Goal: Task Accomplishment & Management: Complete application form

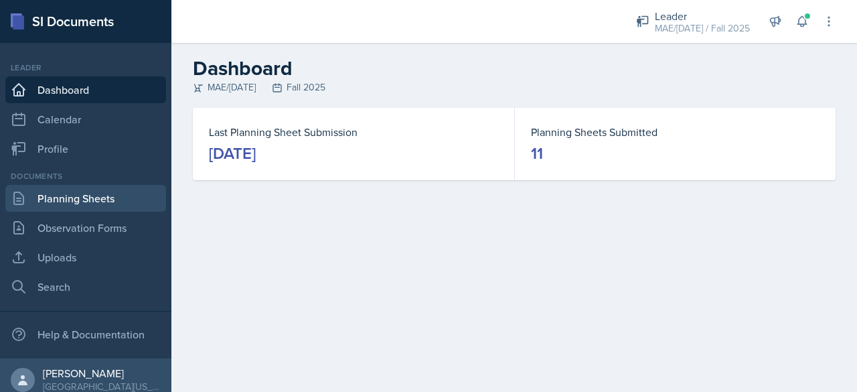
click at [56, 200] on link "Planning Sheets" at bounding box center [85, 198] width 161 height 27
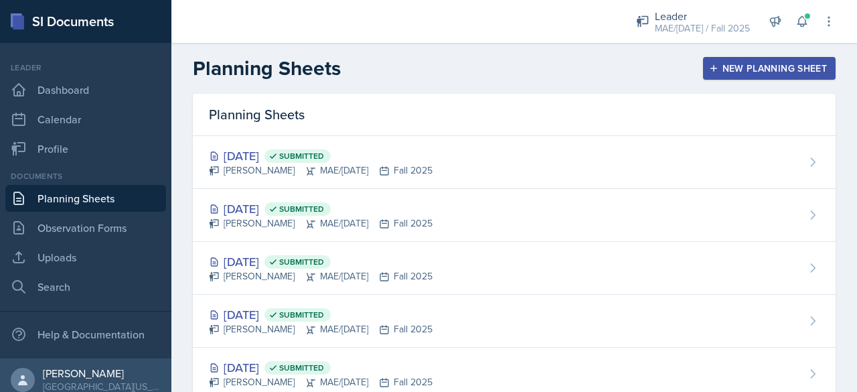
click at [729, 63] on div "New Planning Sheet" at bounding box center [768, 68] width 115 height 11
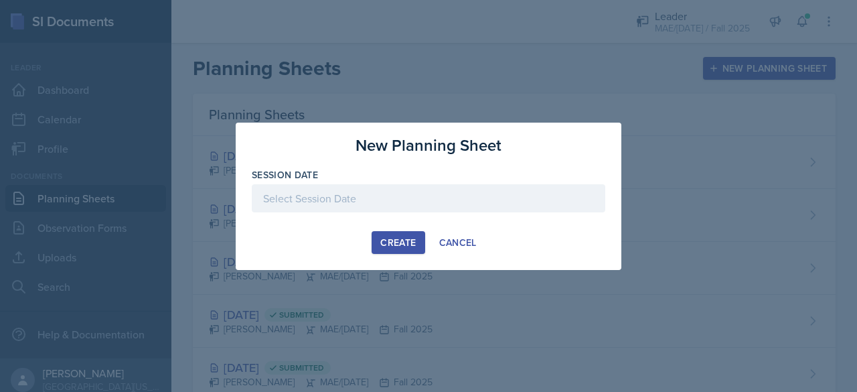
click at [340, 179] on div "Session Date" at bounding box center [428, 174] width 353 height 13
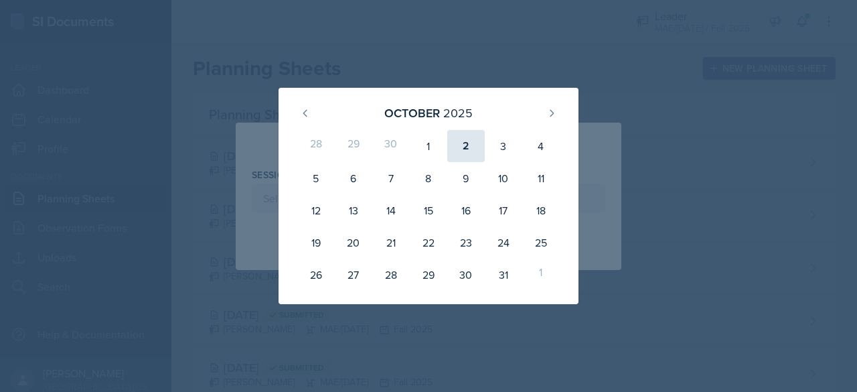
click at [454, 145] on div "2" at bounding box center [465, 146] width 37 height 32
type input "[DATE]"
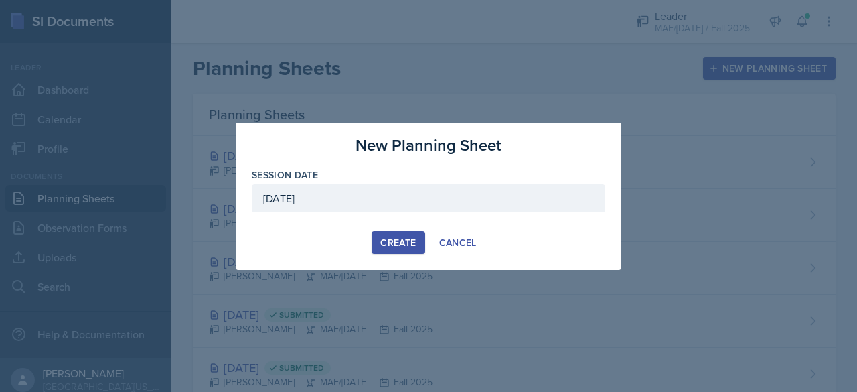
click at [395, 237] on div "Create" at bounding box center [397, 242] width 35 height 11
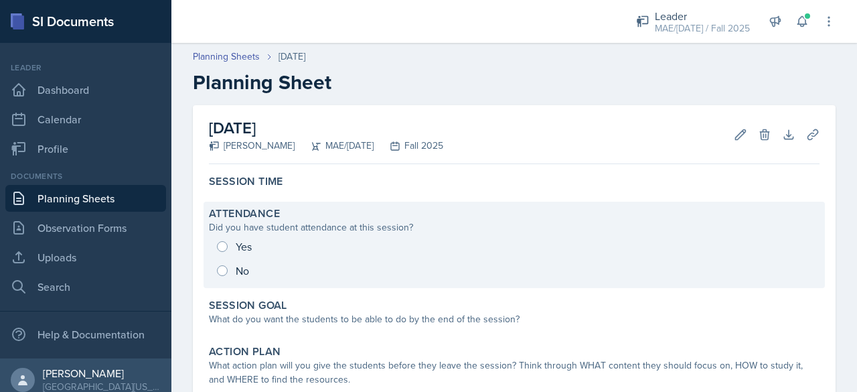
click at [223, 250] on div "Yes No" at bounding box center [514, 258] width 610 height 48
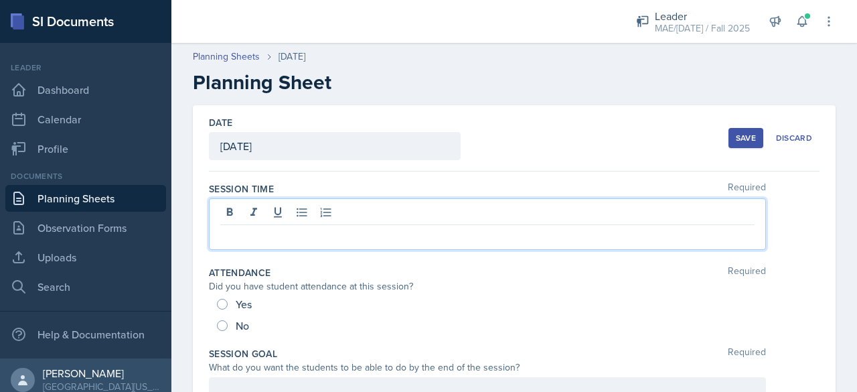
click at [228, 214] on div at bounding box center [487, 224] width 557 height 52
click at [224, 302] on input "Yes" at bounding box center [222, 303] width 11 height 11
radio input "true"
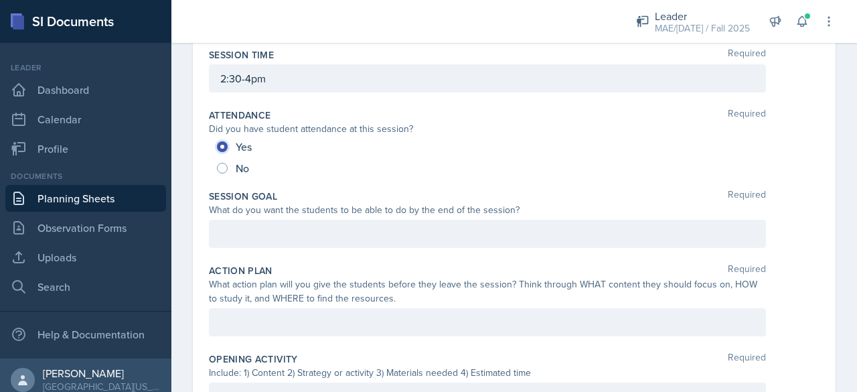
scroll to position [201, 0]
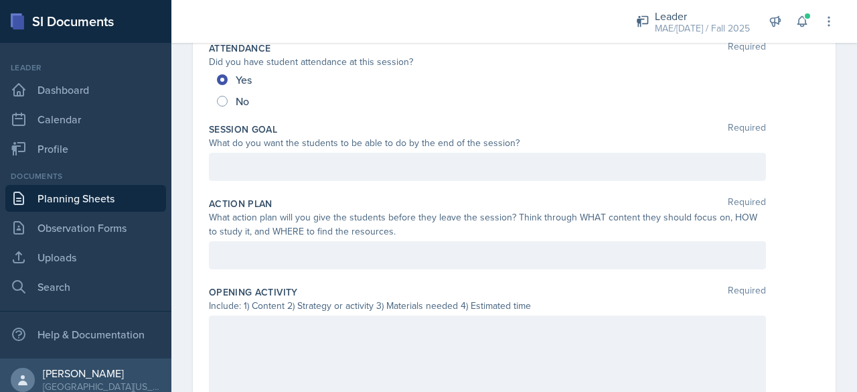
click at [241, 159] on p at bounding box center [487, 167] width 534 height 16
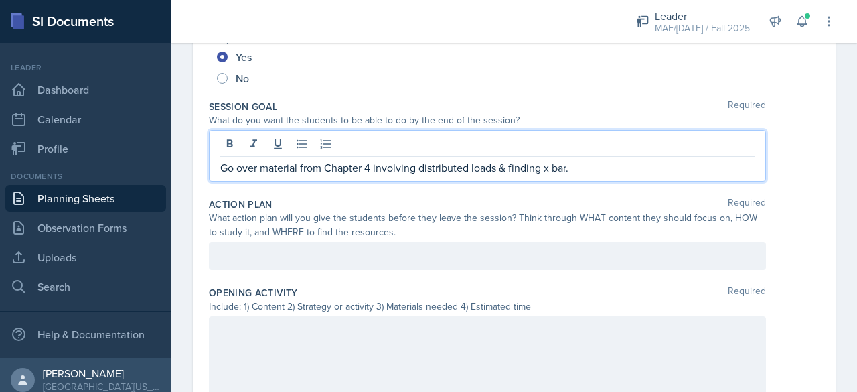
click at [365, 164] on p "Go over material from Chapter 4 involving distributed loads & finding x bar." at bounding box center [487, 167] width 534 height 16
drag, startPoint x: 421, startPoint y: 165, endPoint x: 495, endPoint y: 161, distance: 74.4
click at [495, 161] on p "Go over material from Chapter 5 involving distributed loads & finding x bar." at bounding box center [487, 167] width 534 height 16
drag, startPoint x: 539, startPoint y: 173, endPoint x: 474, endPoint y: 182, distance: 66.3
click at [474, 182] on div "Session Goal Required What do you want the students to be able to do by the end…" at bounding box center [514, 143] width 610 height 98
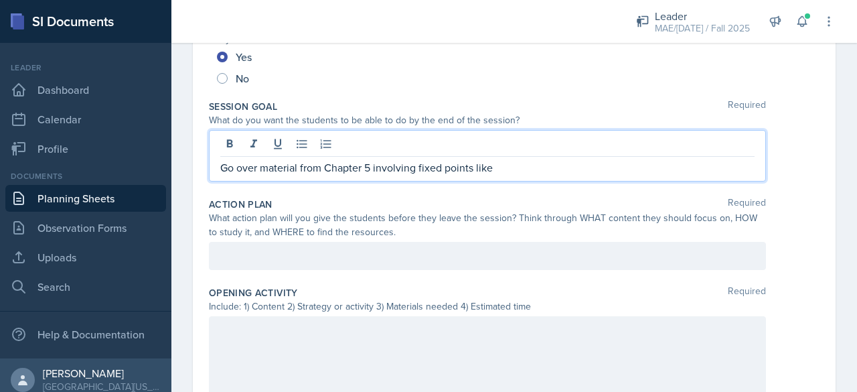
drag, startPoint x: 499, startPoint y: 165, endPoint x: 419, endPoint y: 164, distance: 80.3
click at [419, 164] on p "Go over material from Chapter 5 involving fixed points like" at bounding box center [487, 167] width 534 height 16
click at [424, 246] on div at bounding box center [487, 256] width 557 height 28
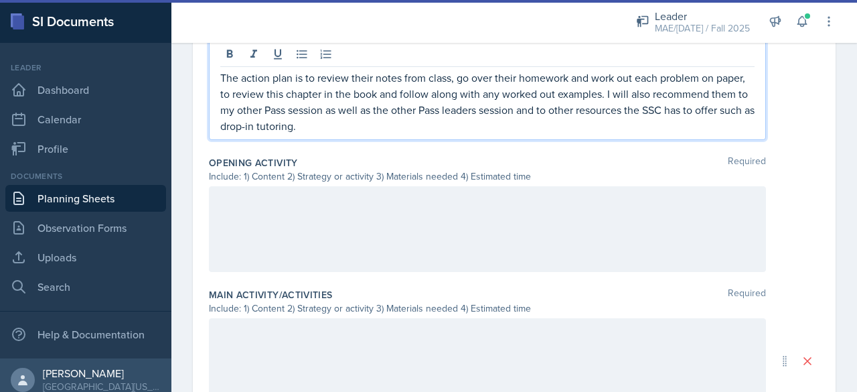
scroll to position [709, 0]
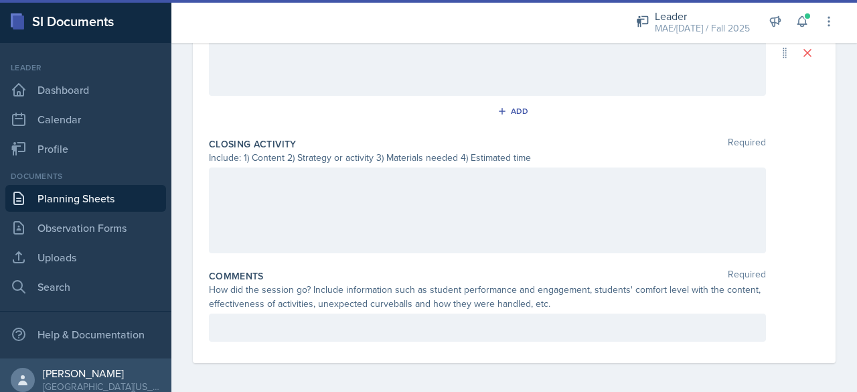
click at [281, 324] on div at bounding box center [487, 327] width 557 height 28
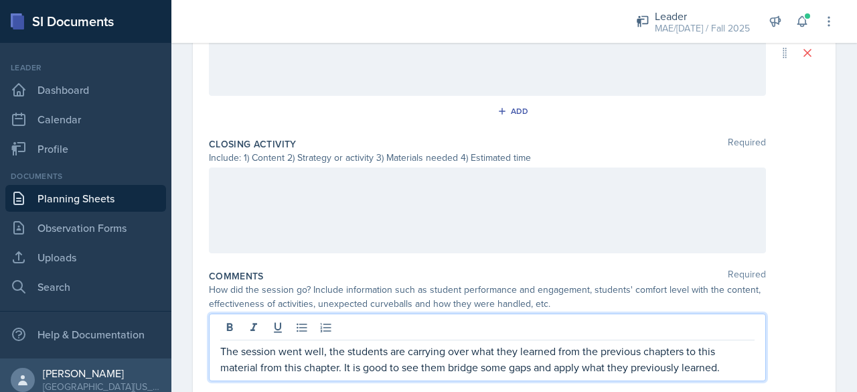
scroll to position [418, 0]
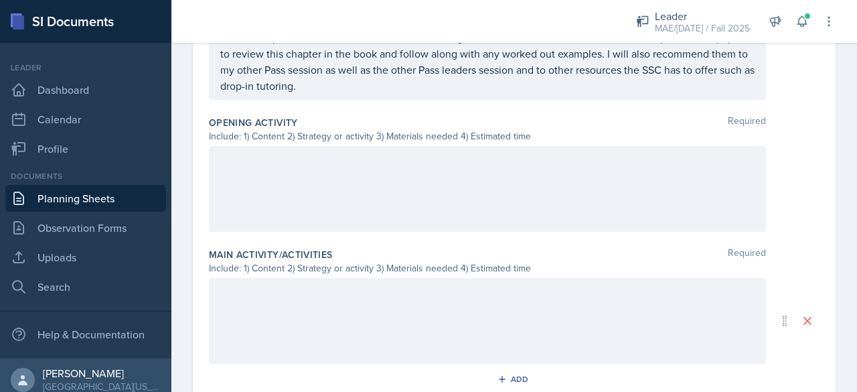
click at [240, 181] on div at bounding box center [487, 189] width 557 height 86
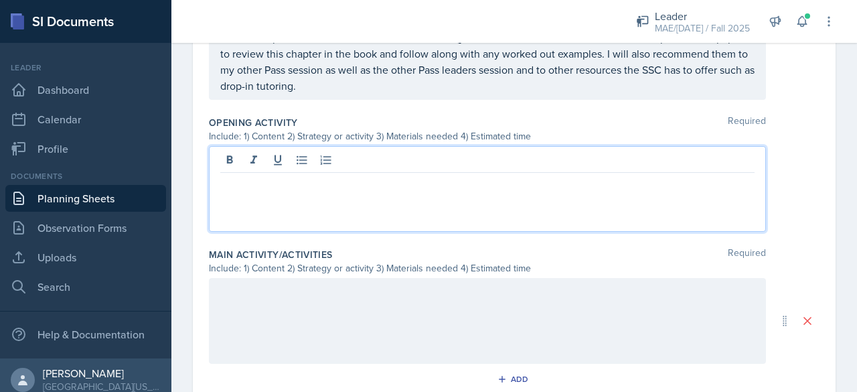
scroll to position [442, 0]
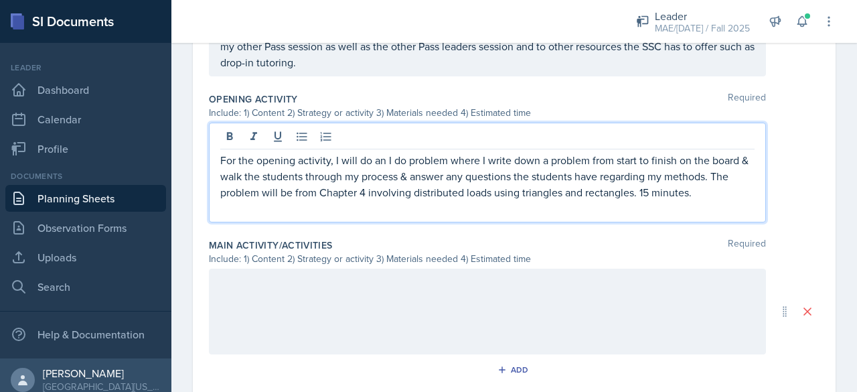
click at [359, 189] on p "For the opening activity, I will do an I do problem where I write down a proble…" at bounding box center [487, 176] width 534 height 48
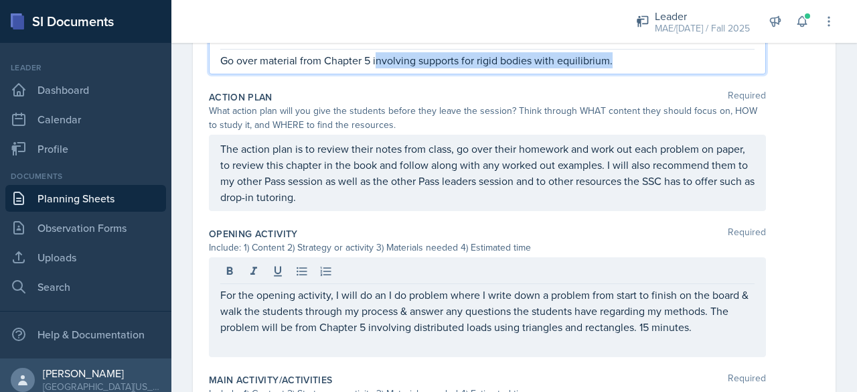
drag, startPoint x: 375, startPoint y: 62, endPoint x: 622, endPoint y: 86, distance: 248.1
click at [622, 86] on div "Session Time Required 2:30-4pm Attendance Required Did you have student attenda…" at bounding box center [514, 306] width 610 height 931
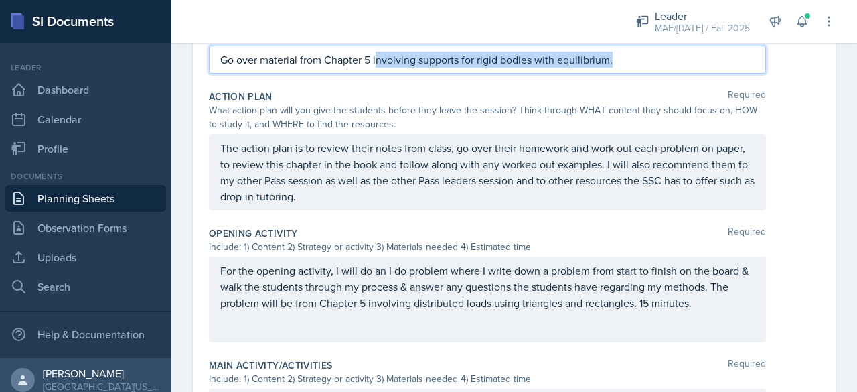
copy p "nvolving supports for rigid bodies with equilibrium."
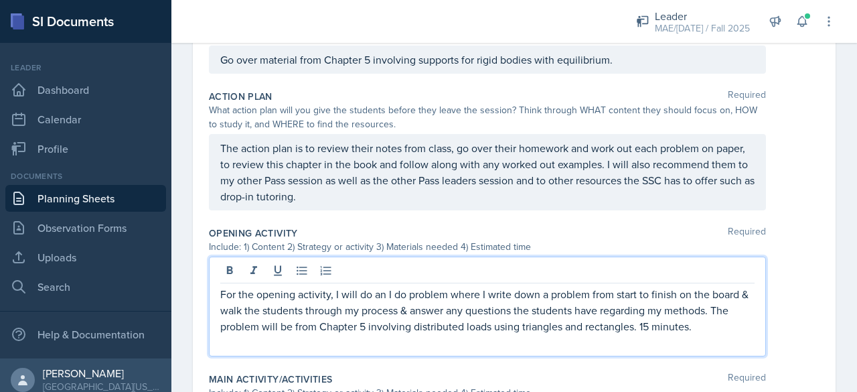
drag, startPoint x: 368, startPoint y: 303, endPoint x: 380, endPoint y: 301, distance: 12.1
click at [380, 301] on p "For the opening activity, I will do an I do problem where I write down a proble…" at bounding box center [487, 310] width 534 height 48
click at [371, 320] on p "For the opening activity, I will do an I do problem where I write down a proble…" at bounding box center [487, 310] width 534 height 48
drag, startPoint x: 371, startPoint y: 320, endPoint x: 438, endPoint y: 323, distance: 67.0
click at [438, 323] on p "For the opening activity, I will do an I do problem where I write down a proble…" at bounding box center [487, 310] width 534 height 48
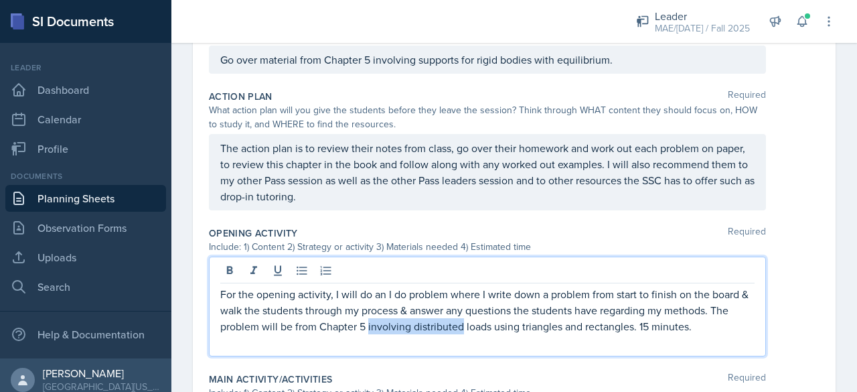
click at [369, 323] on p "For the opening activity, I will do an I do problem where I write down a proble…" at bounding box center [487, 310] width 534 height 48
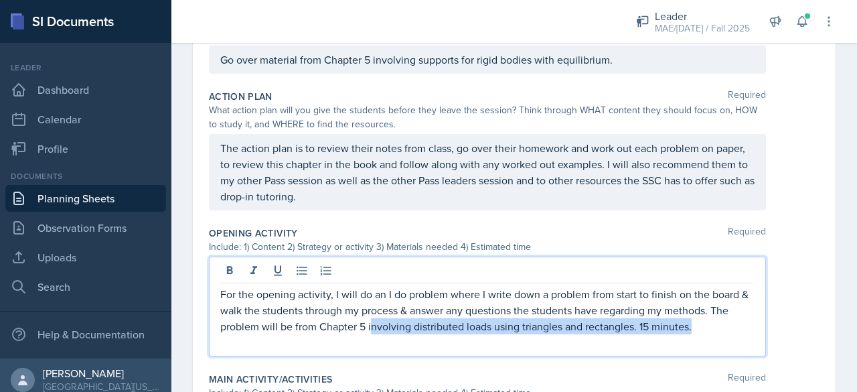
drag, startPoint x: 369, startPoint y: 325, endPoint x: 719, endPoint y: 322, distance: 350.0
click at [719, 322] on p "For the opening activity, I will do an I do problem where I write down a proble…" at bounding box center [487, 310] width 534 height 48
click at [637, 321] on p "For the opening activity, I will do an I do problem where I write down a proble…" at bounding box center [487, 310] width 534 height 48
drag, startPoint x: 637, startPoint y: 321, endPoint x: 371, endPoint y: 326, distance: 265.7
click at [371, 326] on p "For the opening activity, I will do an I do problem where I write down a proble…" at bounding box center [487, 310] width 534 height 48
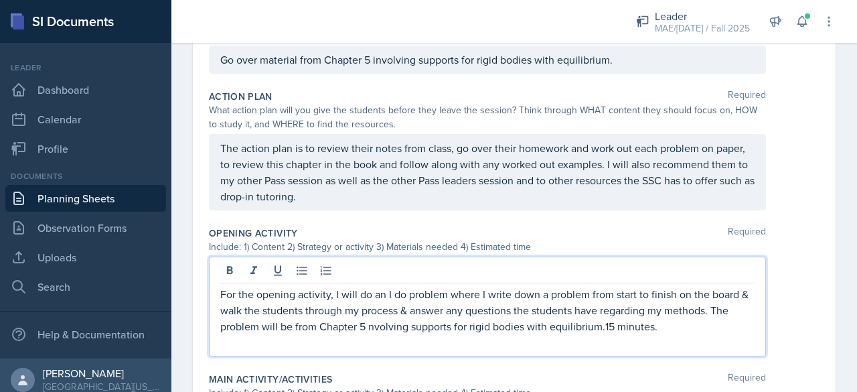
click at [367, 324] on p "For the opening activity, I will do an I do problem where I write down a proble…" at bounding box center [487, 310] width 534 height 48
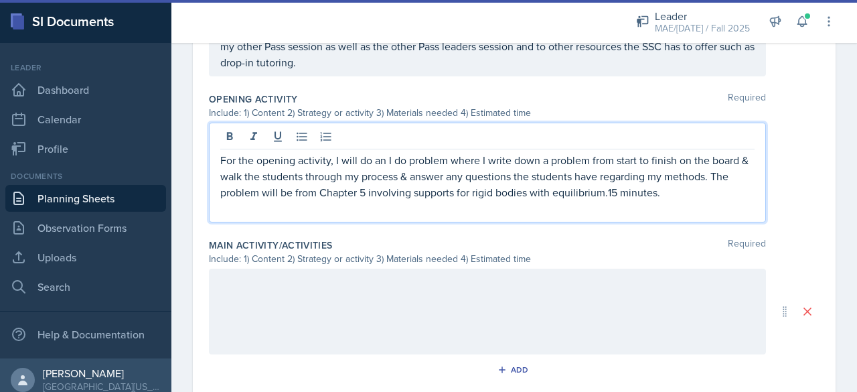
click at [264, 282] on div at bounding box center [487, 311] width 557 height 86
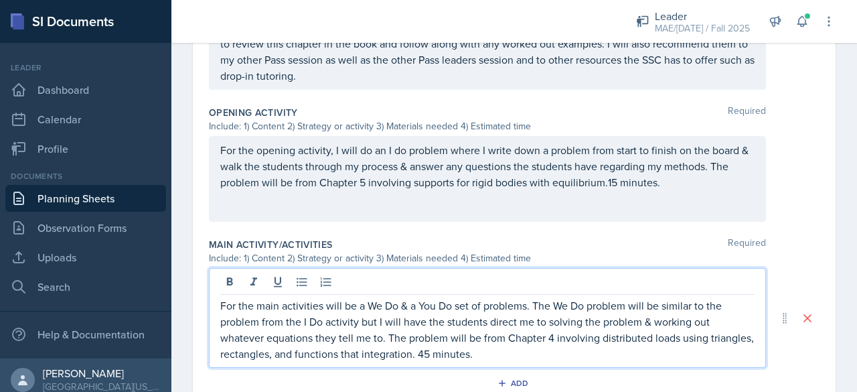
scroll to position [442, 0]
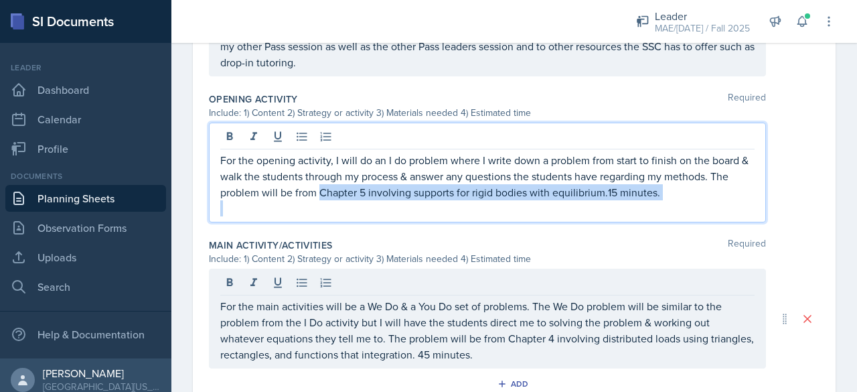
drag, startPoint x: 319, startPoint y: 181, endPoint x: 734, endPoint y: 201, distance: 414.7
click at [734, 201] on div "For the opening activity, I will do an I do problem where I write down a proble…" at bounding box center [487, 184] width 534 height 64
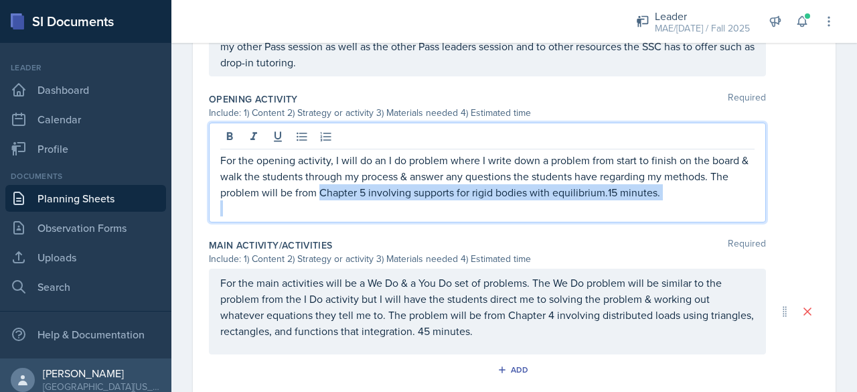
copy p "Chapter 5 involving supports for rigid bodies with equilibrium.15 minutes."
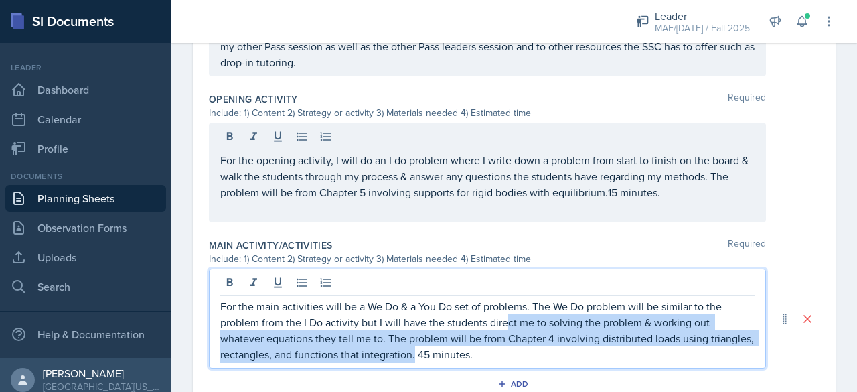
drag, startPoint x: 506, startPoint y: 311, endPoint x: 459, endPoint y: 355, distance: 64.4
click at [459, 355] on p "For the main activities will be a We Do & a You Do set of problems. The We Do p…" at bounding box center [487, 330] width 534 height 64
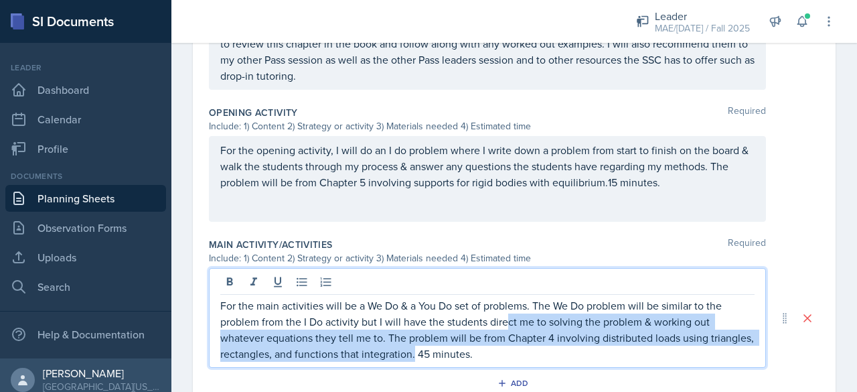
paste div
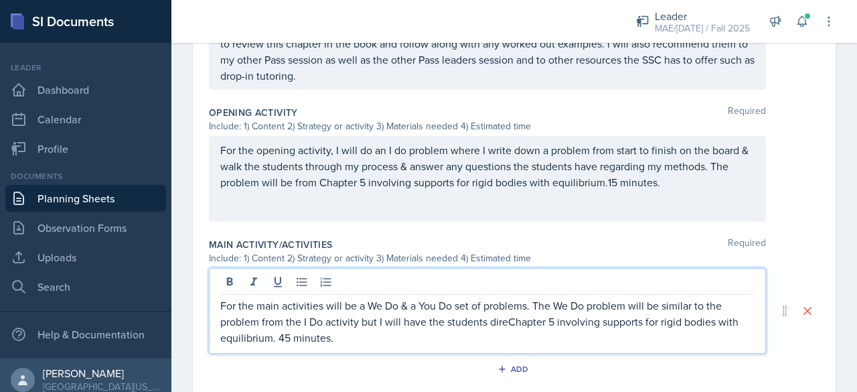
click at [505, 319] on p "For the main activities will be a We Do & a You Do set of problems. The We Do p…" at bounding box center [487, 321] width 534 height 48
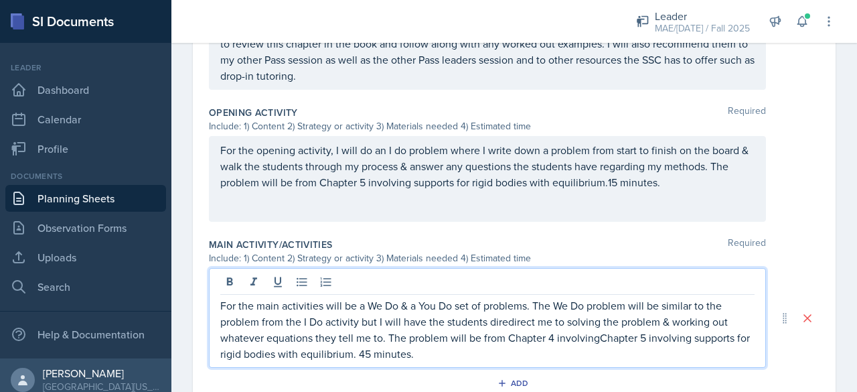
click at [506, 319] on p "For the main activities will be a We Do & a You Do set of problems. The We Do p…" at bounding box center [487, 329] width 534 height 64
drag, startPoint x: 596, startPoint y: 338, endPoint x: 509, endPoint y: 339, distance: 87.0
click at [509, 339] on p "For the main activities will be a We Do & a You Do set of problems. The We Do p…" at bounding box center [487, 329] width 534 height 64
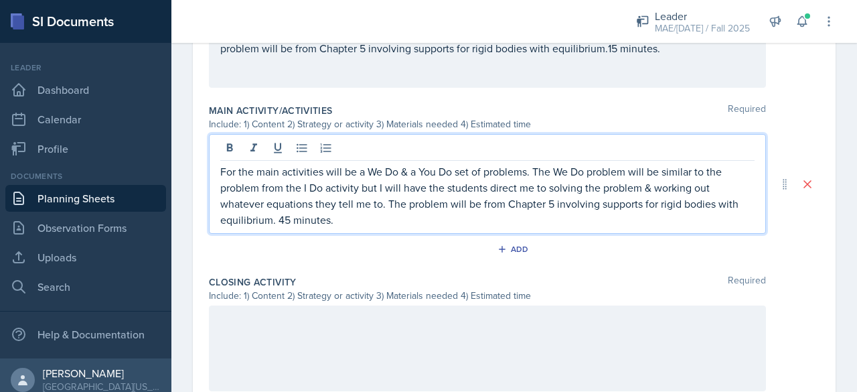
click at [288, 347] on div at bounding box center [487, 348] width 557 height 86
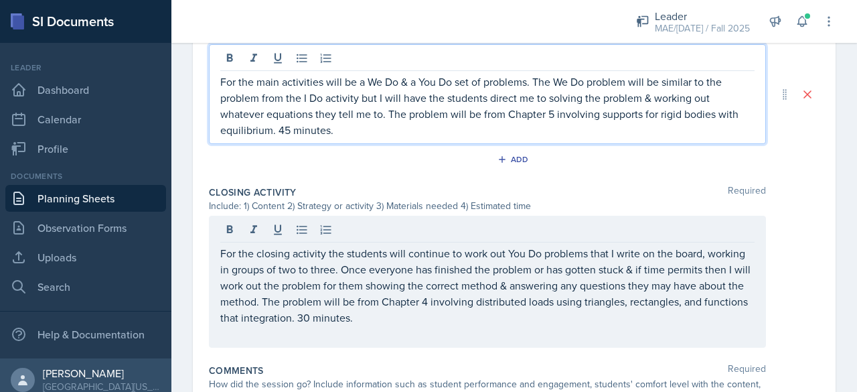
scroll to position [675, 0]
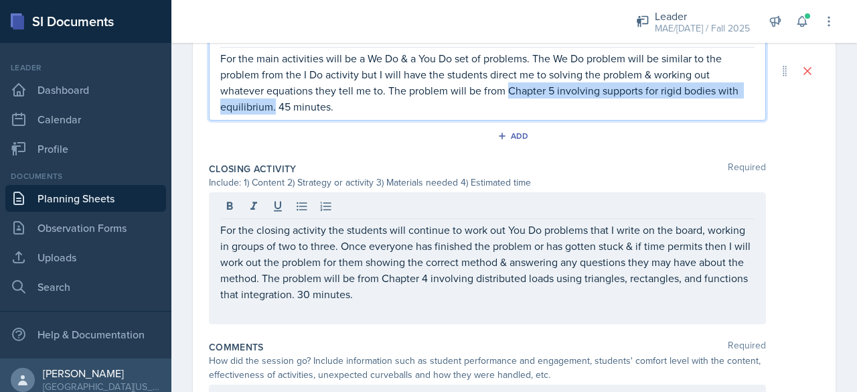
drag, startPoint x: 506, startPoint y: 87, endPoint x: 275, endPoint y: 100, distance: 231.2
click at [275, 100] on p "For the main activities will be a We Do & a You Do set of problems. The We Do p…" at bounding box center [487, 82] width 534 height 64
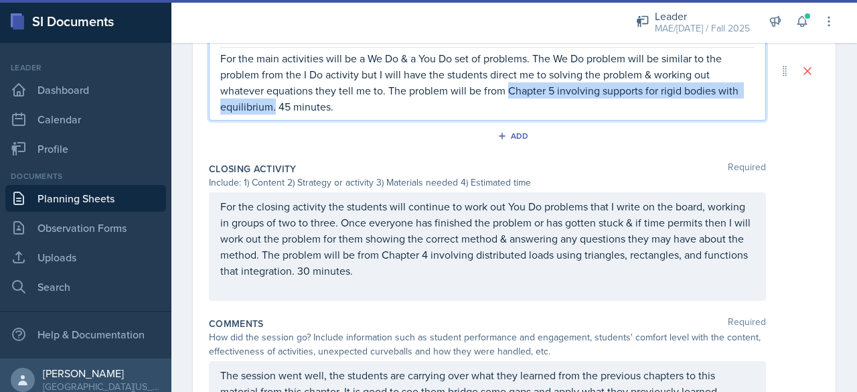
copy p "Chapter 5 involving supports for rigid bodies with equilibrium."
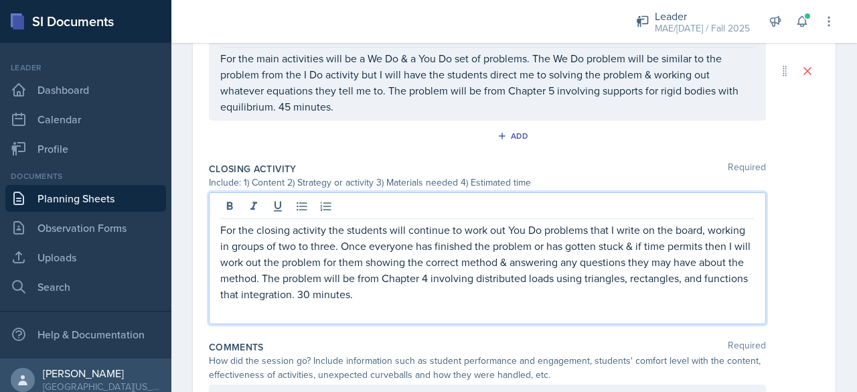
drag, startPoint x: 428, startPoint y: 248, endPoint x: 360, endPoint y: 291, distance: 80.0
click at [360, 291] on p "For the closing activity the students will continue to work out You Do problems…" at bounding box center [487, 262] width 534 height 80
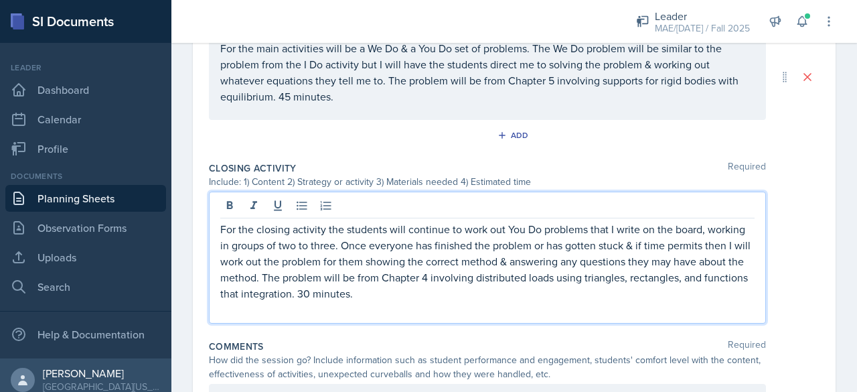
click at [424, 273] on p "For the closing activity the students will continue to work out You Do problems…" at bounding box center [487, 261] width 534 height 80
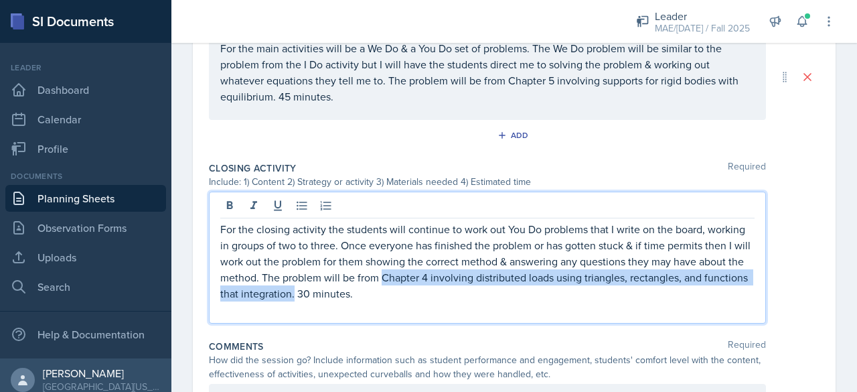
drag, startPoint x: 428, startPoint y: 274, endPoint x: 358, endPoint y: 294, distance: 73.3
click at [358, 294] on p "For the closing activity the students will continue to work out You Do problems…" at bounding box center [487, 261] width 534 height 80
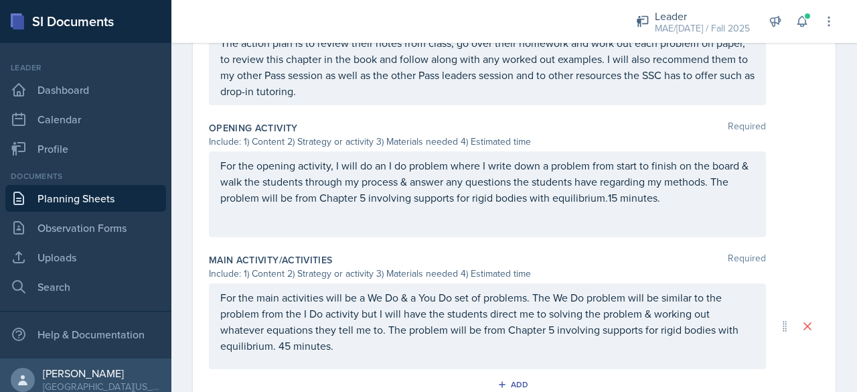
scroll to position [11, 0]
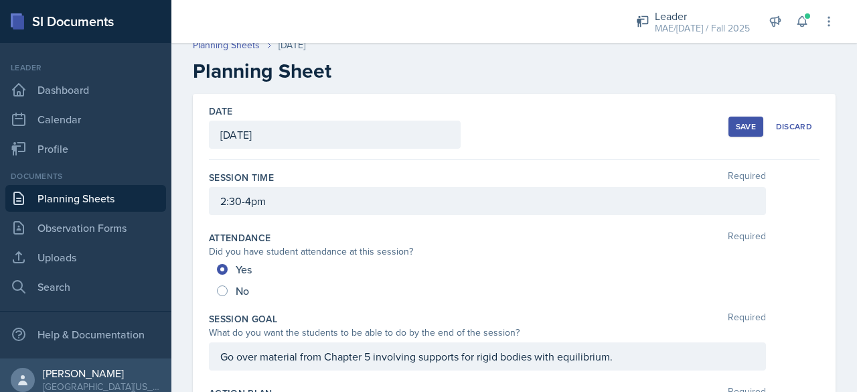
click at [740, 133] on button "Save" at bounding box center [745, 126] width 35 height 20
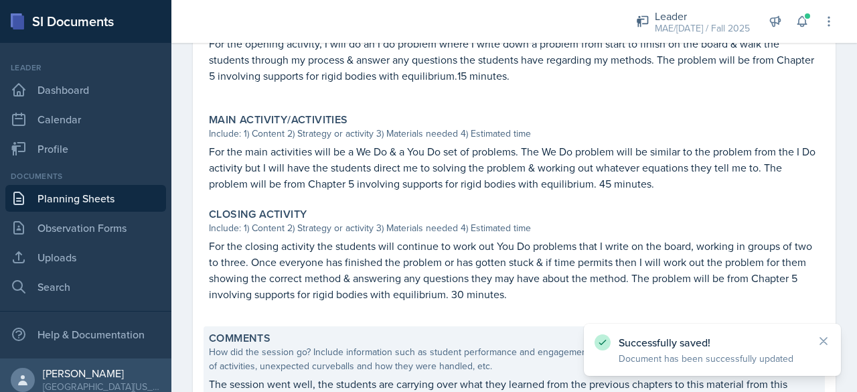
scroll to position [588, 0]
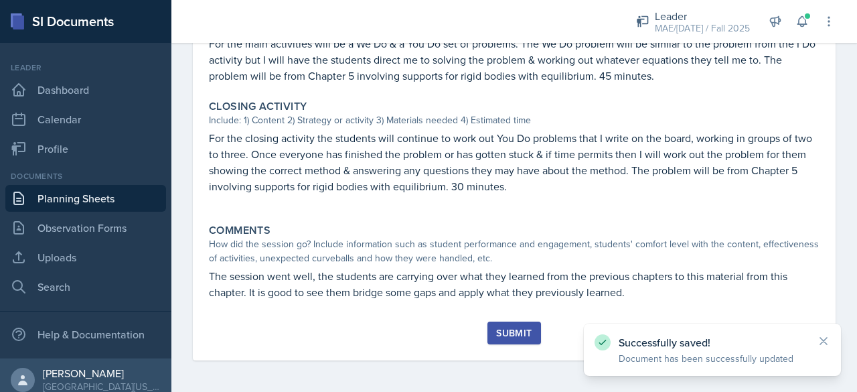
click at [496, 327] on div "Submit" at bounding box center [513, 332] width 35 height 11
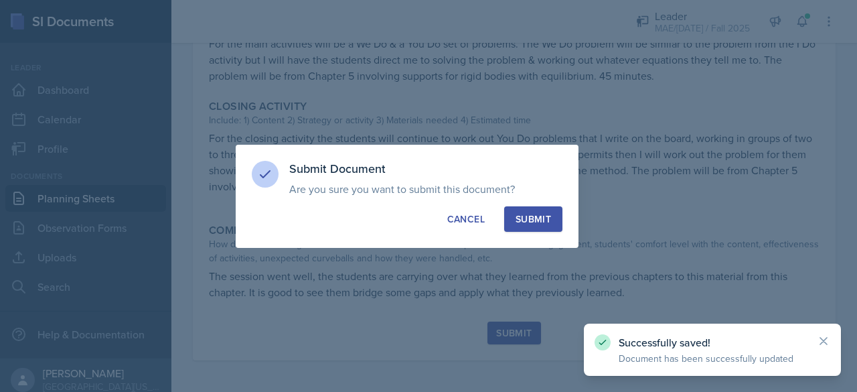
click at [527, 222] on div "Submit" at bounding box center [532, 218] width 35 height 13
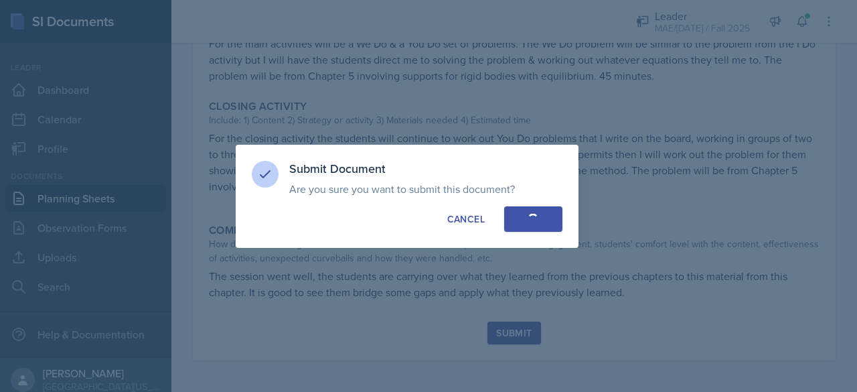
radio input "true"
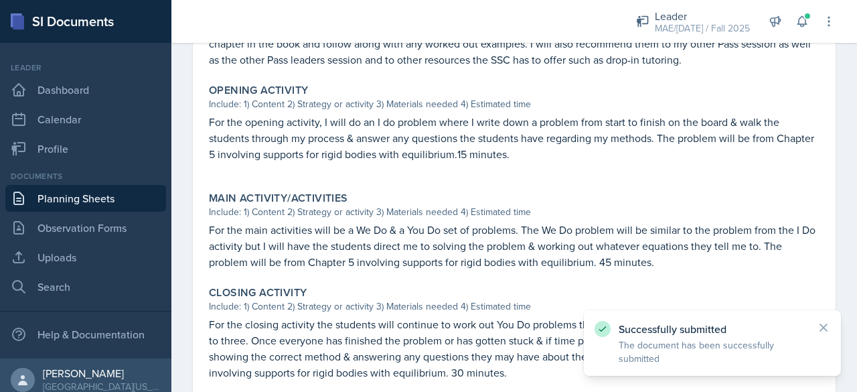
scroll to position [549, 0]
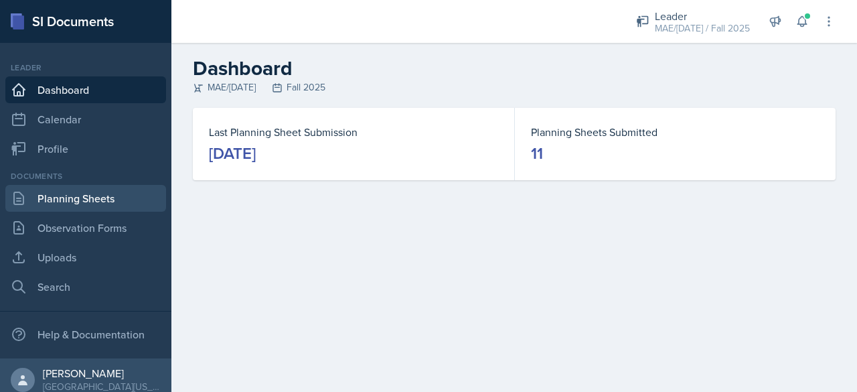
click at [88, 199] on link "Planning Sheets" at bounding box center [85, 198] width 161 height 27
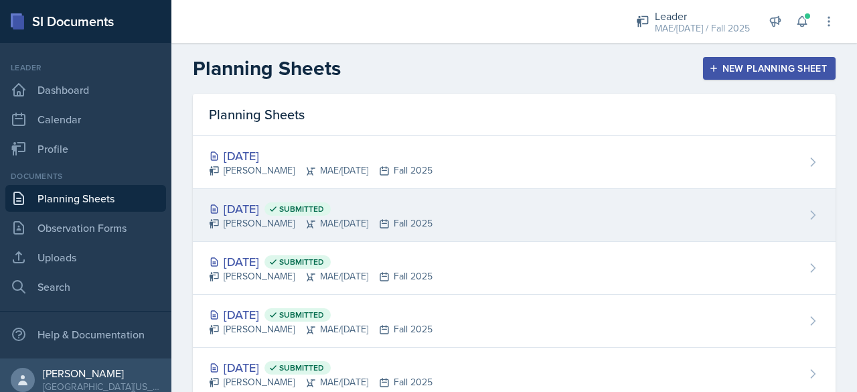
click at [260, 220] on div "Bram O'Neil MAE/CE 271 Fall 2025" at bounding box center [321, 223] width 224 height 14
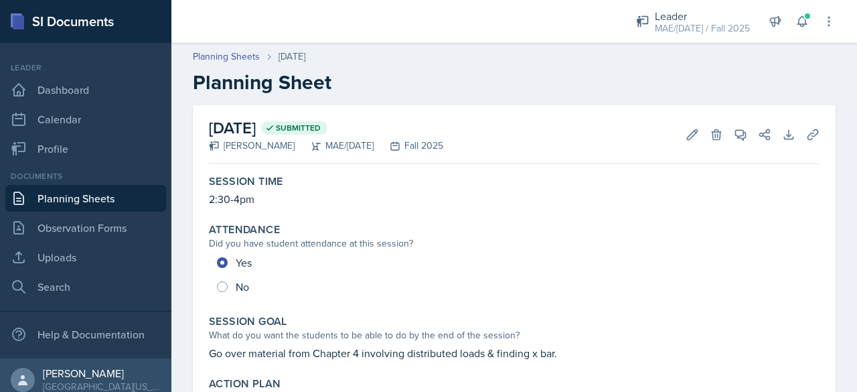
scroll to position [134, 0]
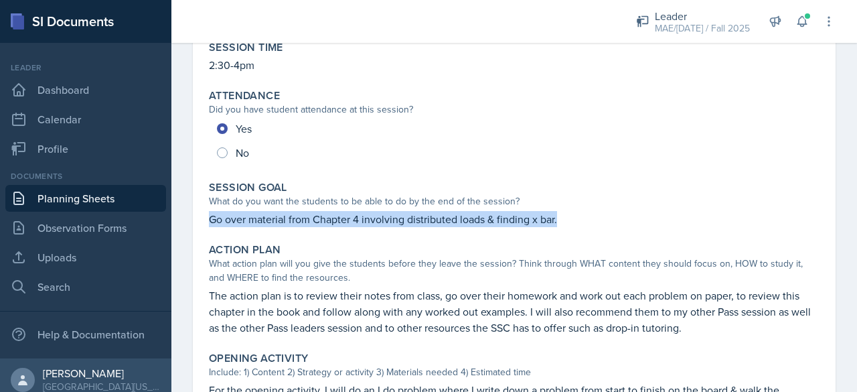
drag, startPoint x: 206, startPoint y: 220, endPoint x: 598, endPoint y: 224, distance: 392.2
click at [598, 224] on div "Session Goal What do you want the students to be able to do by the end of the s…" at bounding box center [513, 203] width 621 height 57
copy p "Go over material from Chapter 4 involving distributed loads & finding x bar."
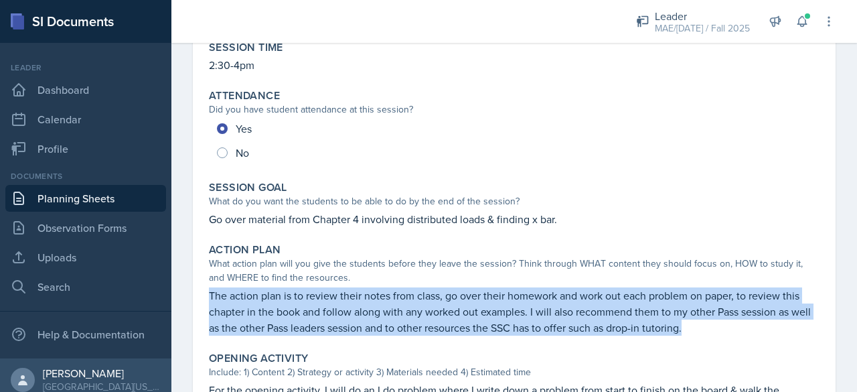
drag, startPoint x: 210, startPoint y: 294, endPoint x: 774, endPoint y: 324, distance: 564.3
click at [774, 324] on p "The action plan is to review their notes from class, go over their homework and…" at bounding box center [514, 311] width 610 height 48
copy p "The action plan is to review their notes from class, go over their homework and…"
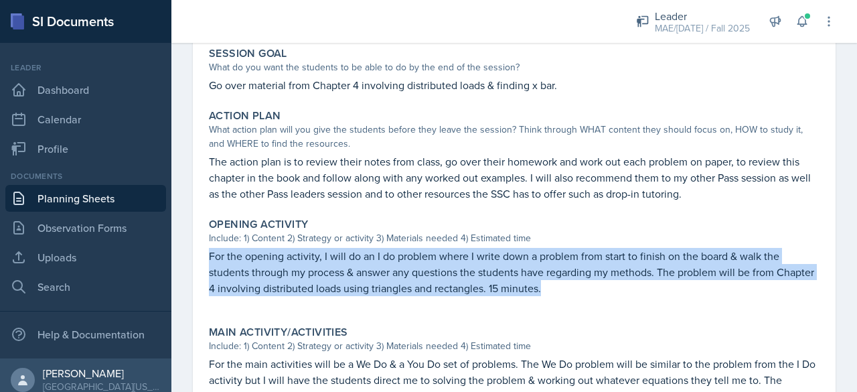
drag, startPoint x: 209, startPoint y: 254, endPoint x: 638, endPoint y: 294, distance: 431.5
click at [638, 294] on p "For the opening activity, I will do an I do problem where I write down a proble…" at bounding box center [514, 272] width 610 height 48
copy p "For the opening activity, I will do an I do problem where I write down a proble…"
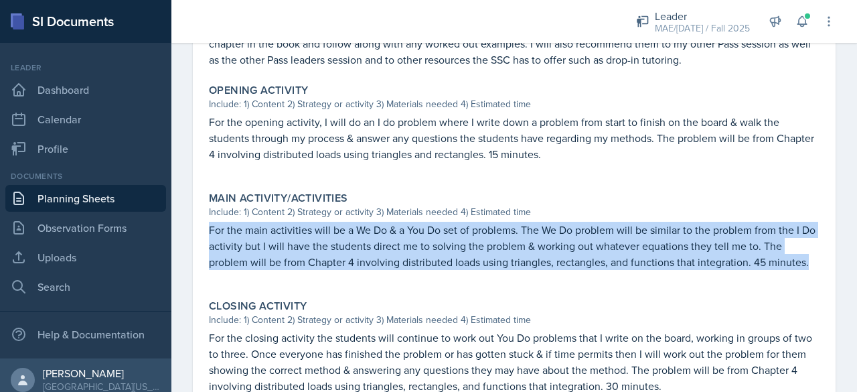
drag, startPoint x: 205, startPoint y: 228, endPoint x: 838, endPoint y: 269, distance: 634.5
click at [838, 269] on div "September 30th, 2025 Submitted Bram O'Neil MAE/CE 271 Fall 2025 Edit Delete Vie…" at bounding box center [513, 128] width 685 height 849
copy p "For the main activities will be a We Do & a You Do set of problems. The We Do p…"
click at [414, 250] on p "For the main activities will be a We Do & a You Do set of problems. The We Do p…" at bounding box center [514, 246] width 610 height 48
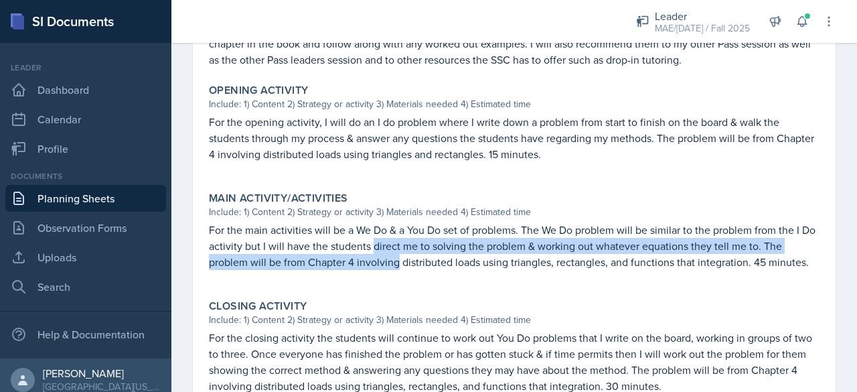
drag, startPoint x: 389, startPoint y: 244, endPoint x: 399, endPoint y: 260, distance: 18.9
click at [399, 260] on p "For the main activities will be a We Do & a You Do set of problems. The We Do p…" at bounding box center [514, 246] width 610 height 48
copy p "direct me to solving the problem & working out whatever equations they tell me …"
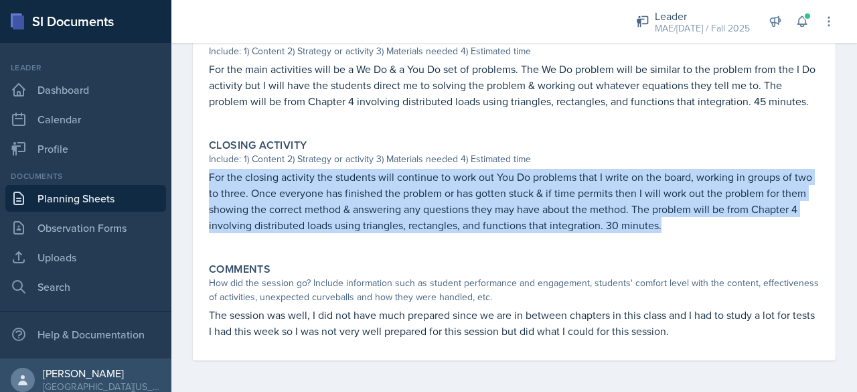
drag, startPoint x: 206, startPoint y: 177, endPoint x: 727, endPoint y: 230, distance: 523.4
click at [727, 230] on div "Closing Activity Include: 1) Content 2) Strategy or activity 3) Materials neede…" at bounding box center [513, 192] width 621 height 118
copy p "For the closing activity the students will continue to work out You Do problems…"
